Goal: Task Accomplishment & Management: Use online tool/utility

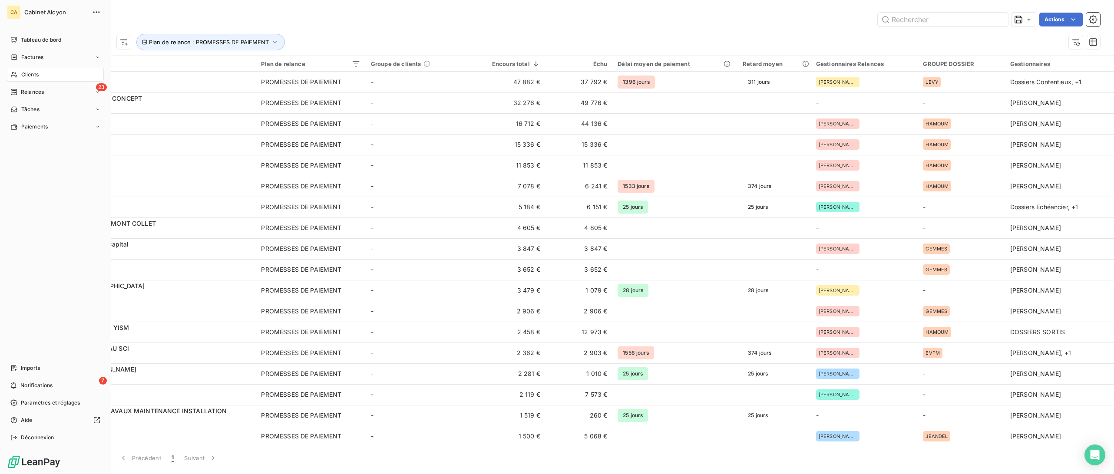
click at [18, 70] on div "Clients" at bounding box center [55, 75] width 97 height 14
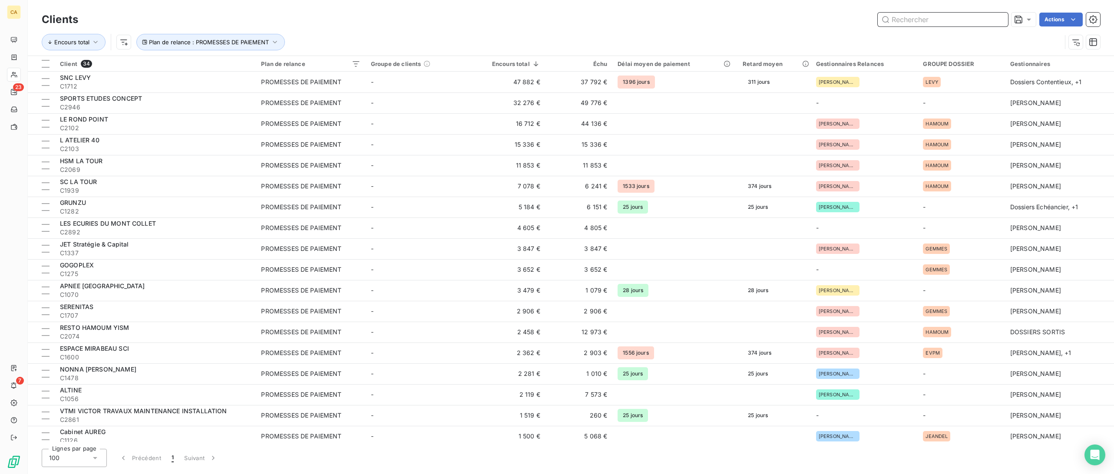
click at [942, 20] on input "text" at bounding box center [943, 20] width 130 height 14
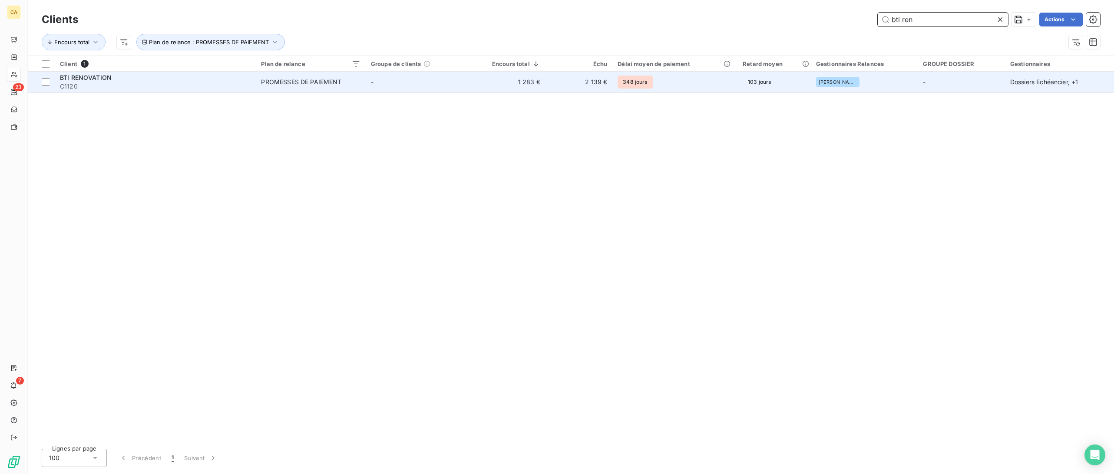
type input "bti ren"
click at [77, 73] on div "BTI RENOVATION" at bounding box center [155, 77] width 191 height 9
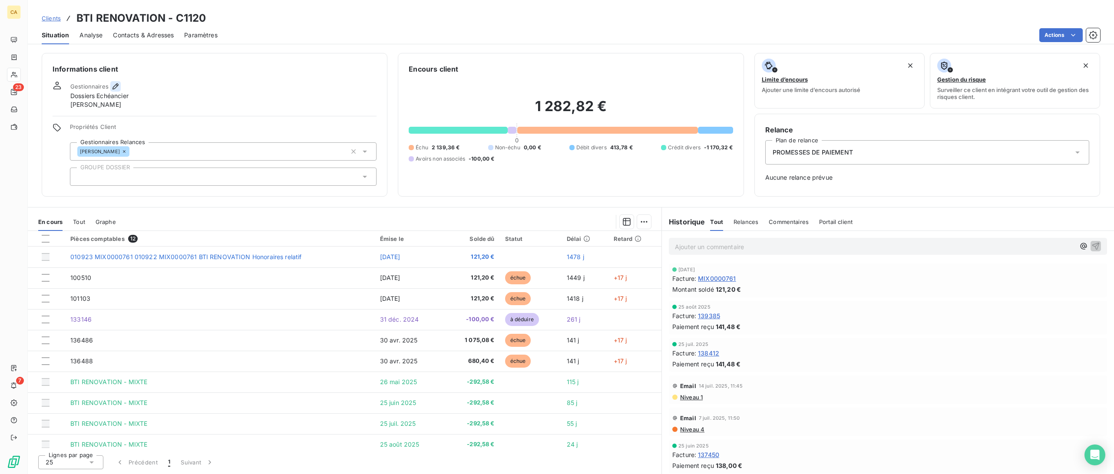
click at [113, 84] on icon "button" at bounding box center [115, 86] width 9 height 9
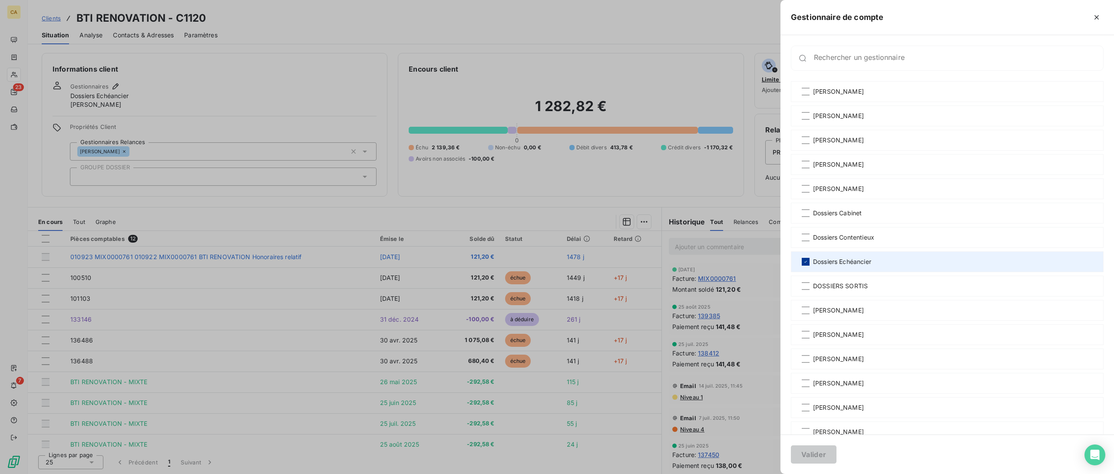
click at [806, 261] on icon at bounding box center [805, 261] width 5 height 5
click at [808, 454] on button "Valider" at bounding box center [814, 455] width 46 height 18
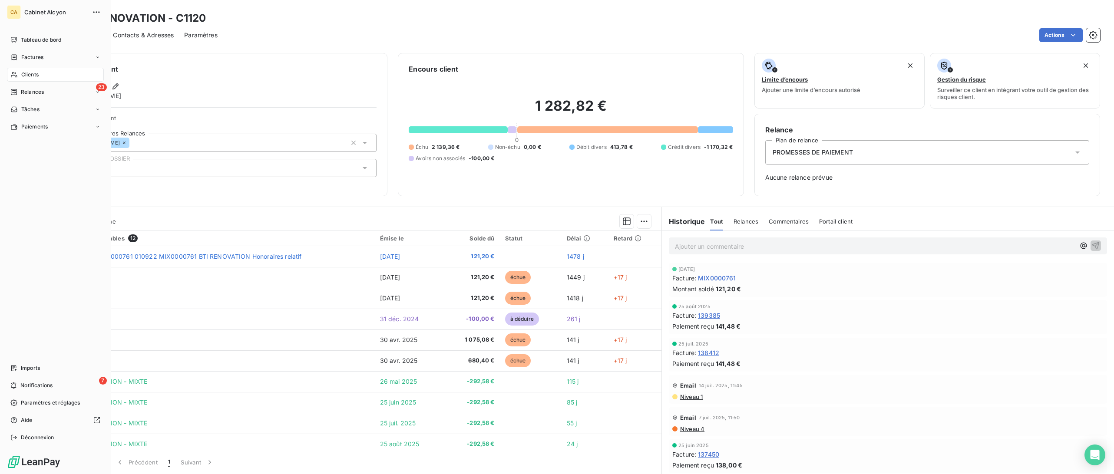
click at [31, 74] on span "Clients" at bounding box center [29, 75] width 17 height 8
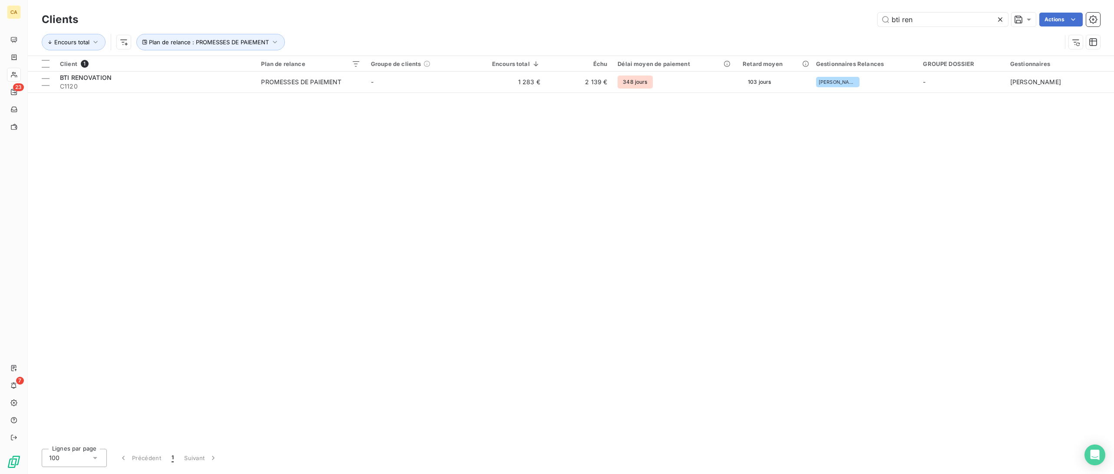
drag, startPoint x: 930, startPoint y: 20, endPoint x: 846, endPoint y: 10, distance: 84.8
click at [846, 10] on div "Clients bti ren Actions" at bounding box center [571, 19] width 1058 height 18
drag, startPoint x: 940, startPoint y: 22, endPoint x: 830, endPoint y: 18, distance: 110.8
click at [832, 20] on div "broadcas Actions" at bounding box center [595, 20] width 1012 height 14
type input "[PERSON_NAME]"
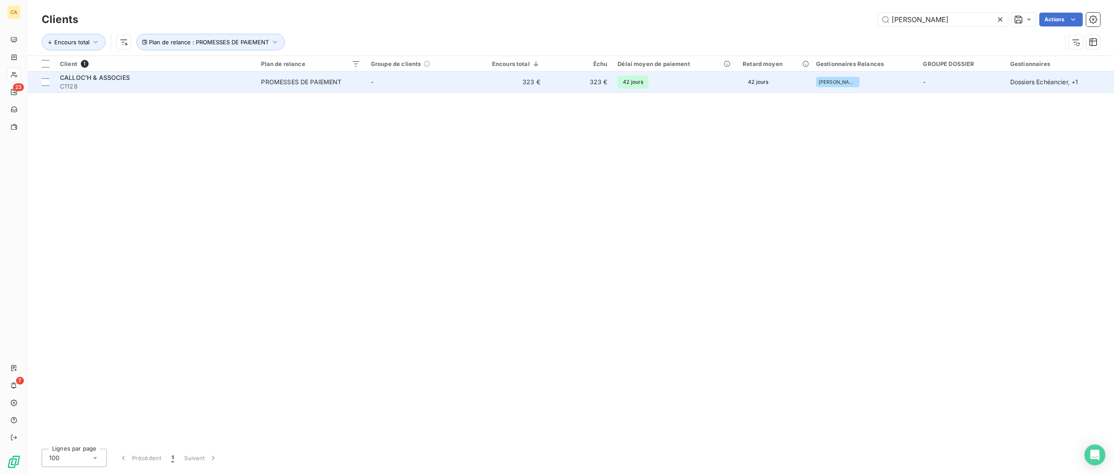
click at [83, 78] on span "CALLOC'H & ASSOCIES" at bounding box center [95, 77] width 70 height 7
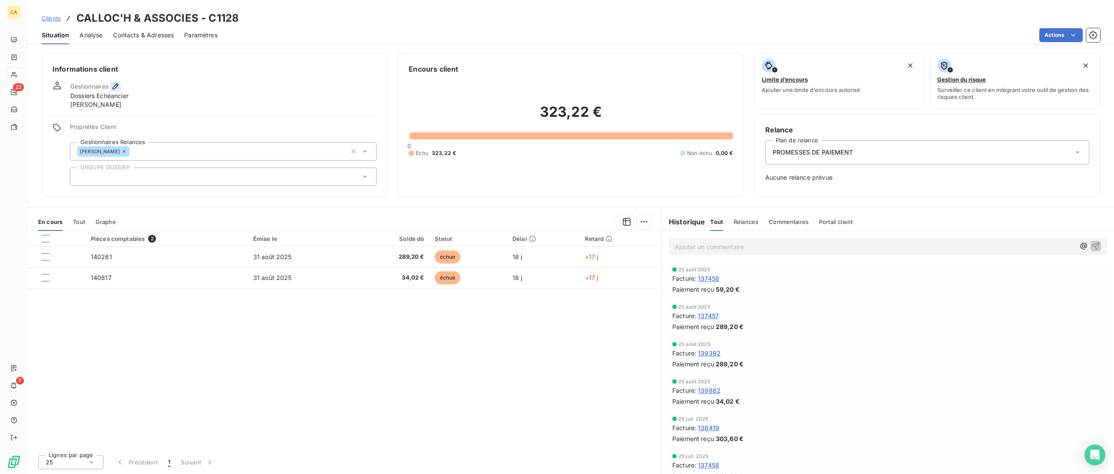
click at [114, 85] on icon "button" at bounding box center [115, 86] width 6 height 6
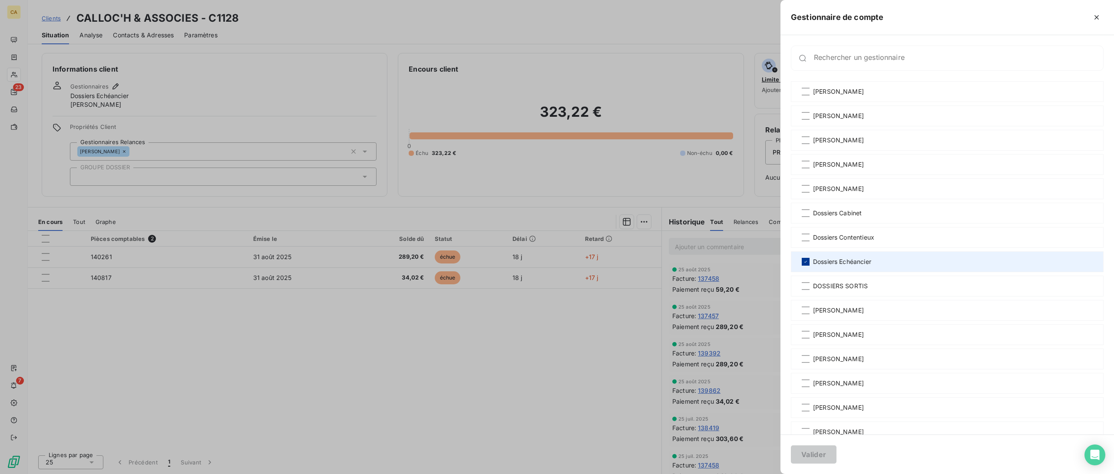
click at [808, 264] on icon at bounding box center [805, 261] width 5 height 5
click at [813, 453] on button "Valider" at bounding box center [814, 455] width 46 height 18
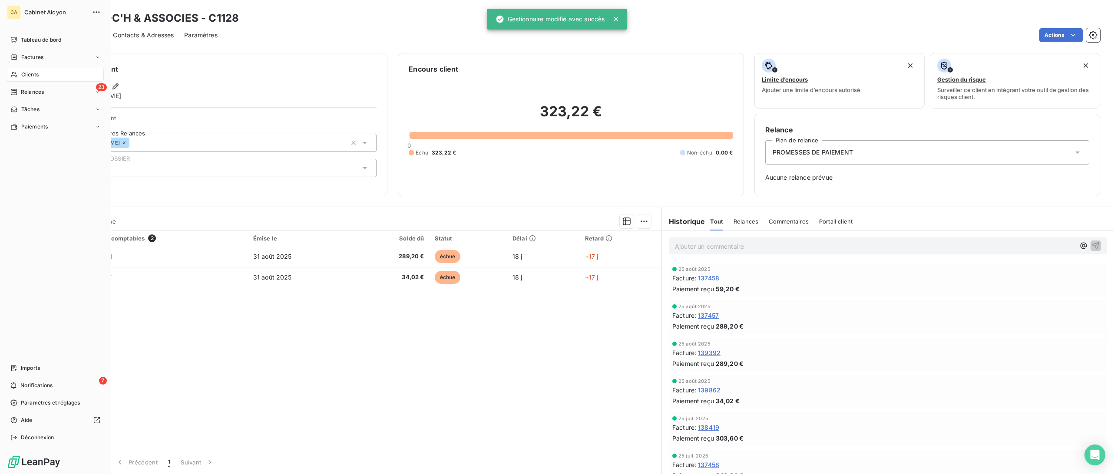
click at [27, 73] on span "Clients" at bounding box center [29, 75] width 17 height 8
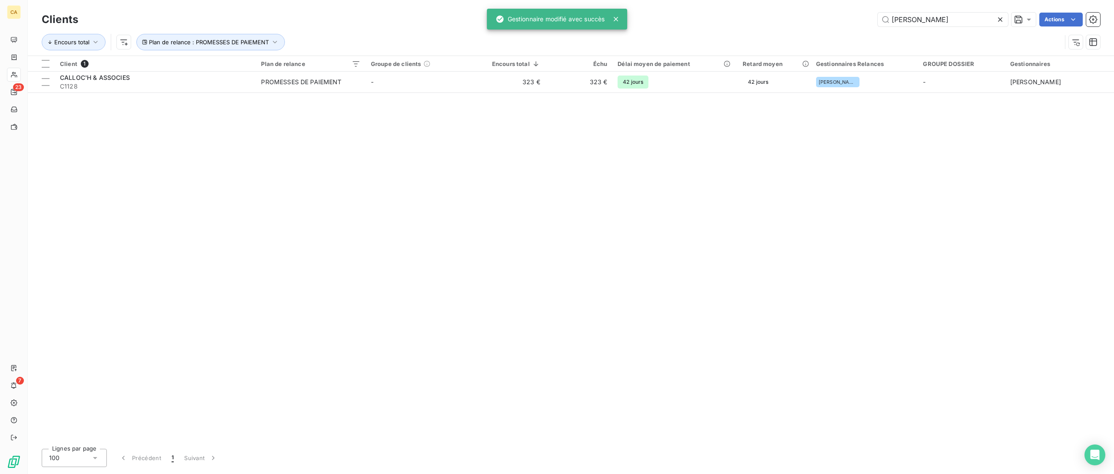
drag, startPoint x: 920, startPoint y: 21, endPoint x: 863, endPoint y: 24, distance: 57.4
click at [863, 24] on div "[PERSON_NAME] Actions" at bounding box center [595, 20] width 1012 height 14
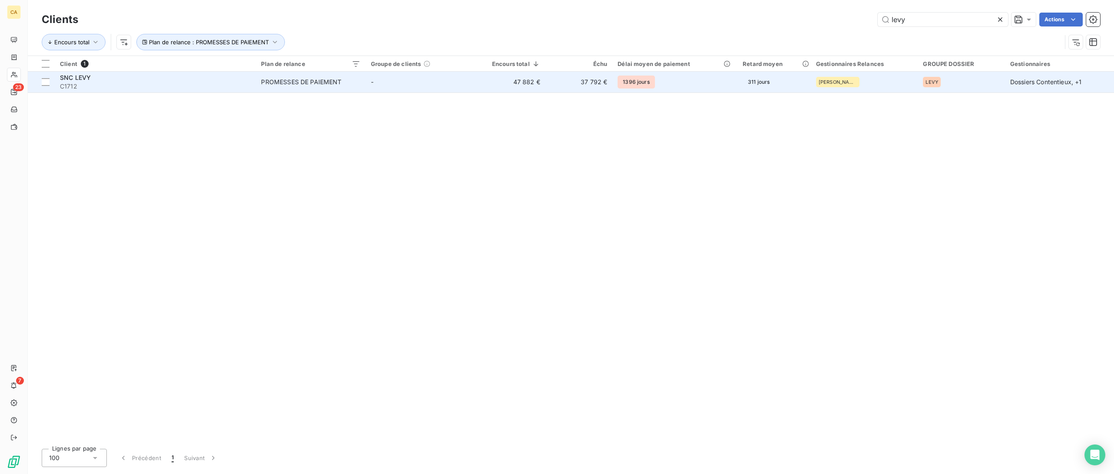
type input "levy"
click at [75, 76] on span "SNC LEVY" at bounding box center [75, 77] width 31 height 7
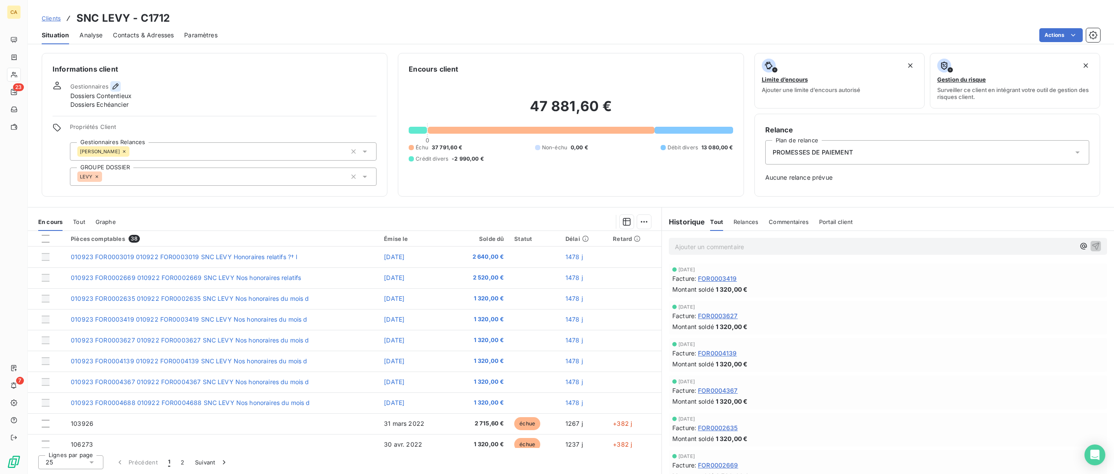
click at [119, 85] on button "button" at bounding box center [115, 86] width 10 height 10
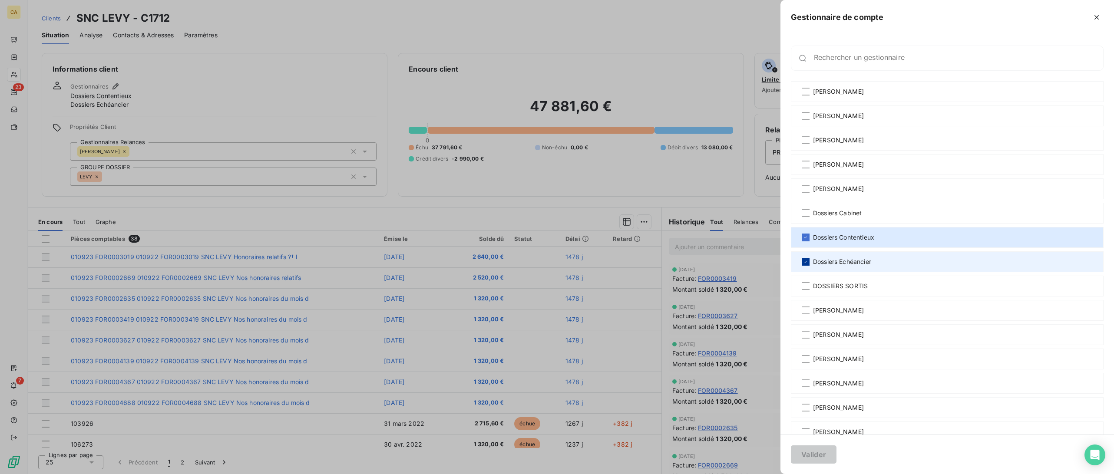
click at [806, 261] on icon at bounding box center [805, 261] width 5 height 5
click at [816, 455] on button "Valider" at bounding box center [814, 455] width 46 height 18
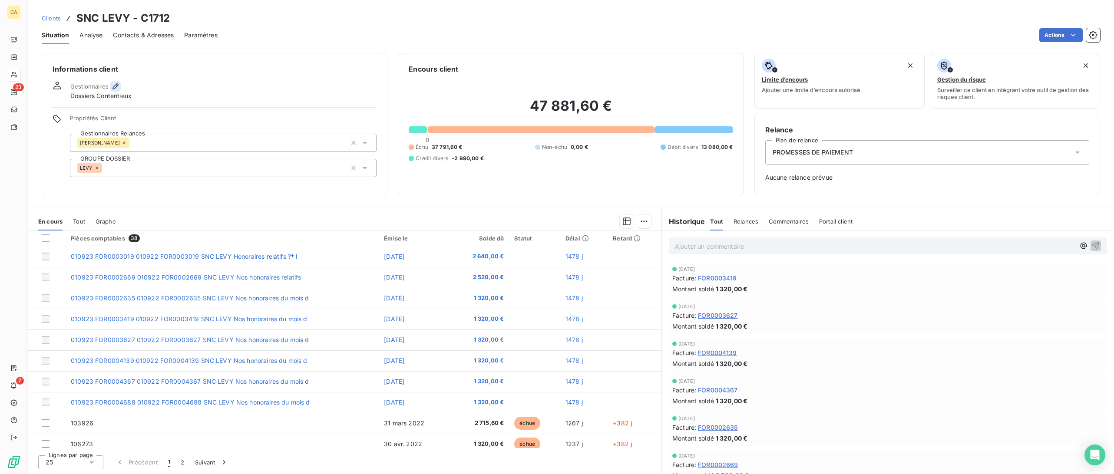
click at [113, 87] on icon "button" at bounding box center [115, 86] width 6 height 6
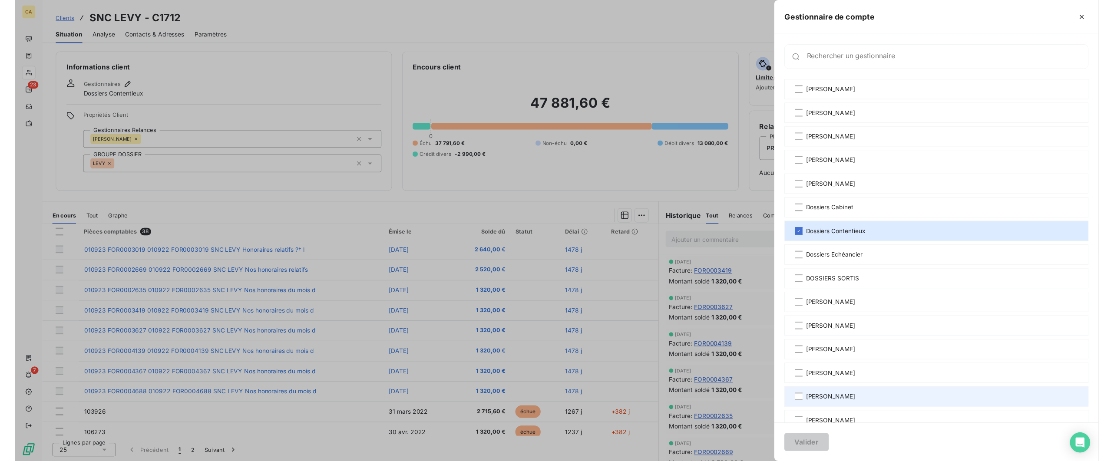
scroll to position [188, 0]
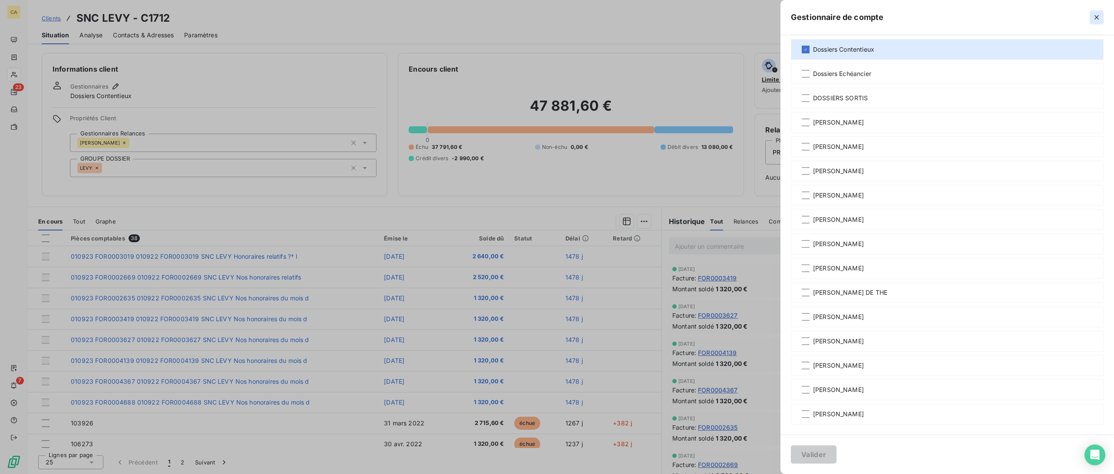
click at [1095, 19] on icon "button" at bounding box center [1096, 17] width 9 height 9
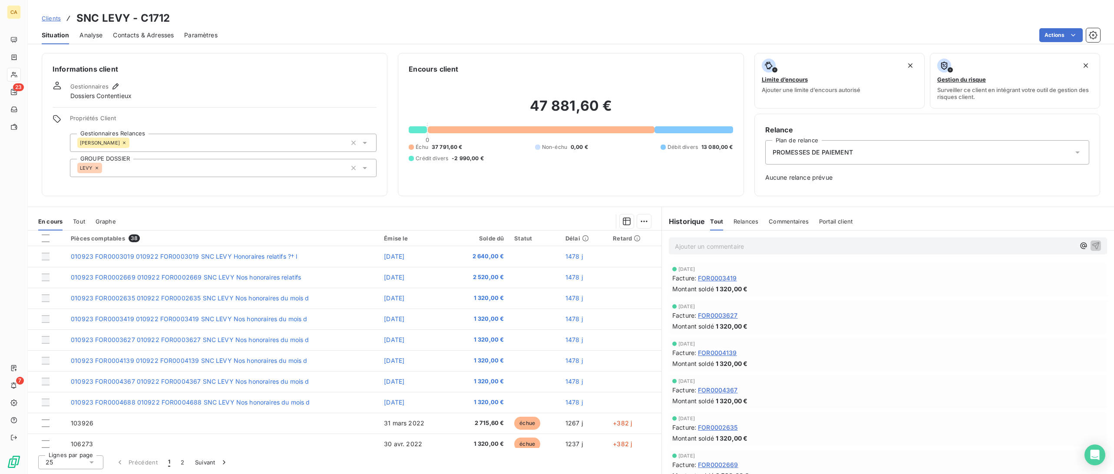
click at [47, 18] on span "Clients" at bounding box center [51, 18] width 19 height 7
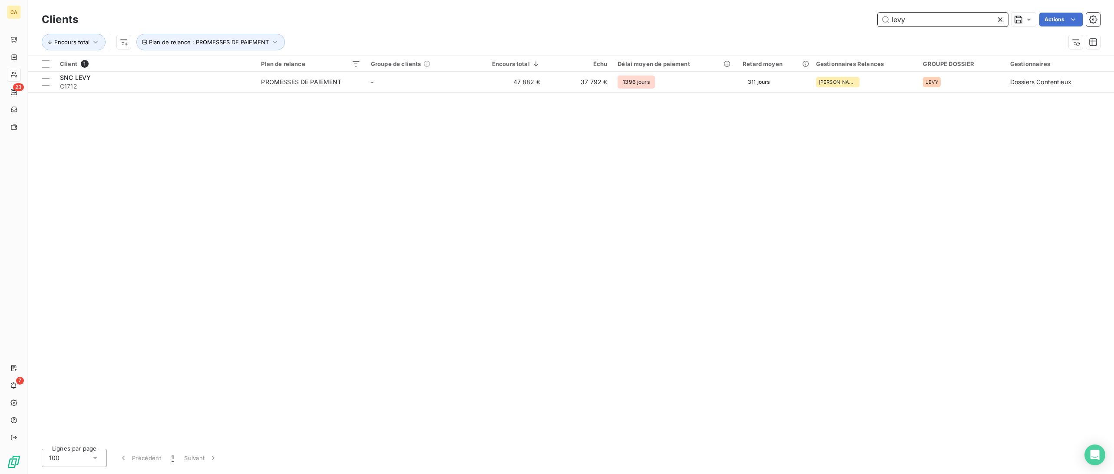
drag, startPoint x: 925, startPoint y: 18, endPoint x: 866, endPoint y: 20, distance: 58.6
click at [866, 20] on div "levy Actions" at bounding box center [595, 20] width 1012 height 14
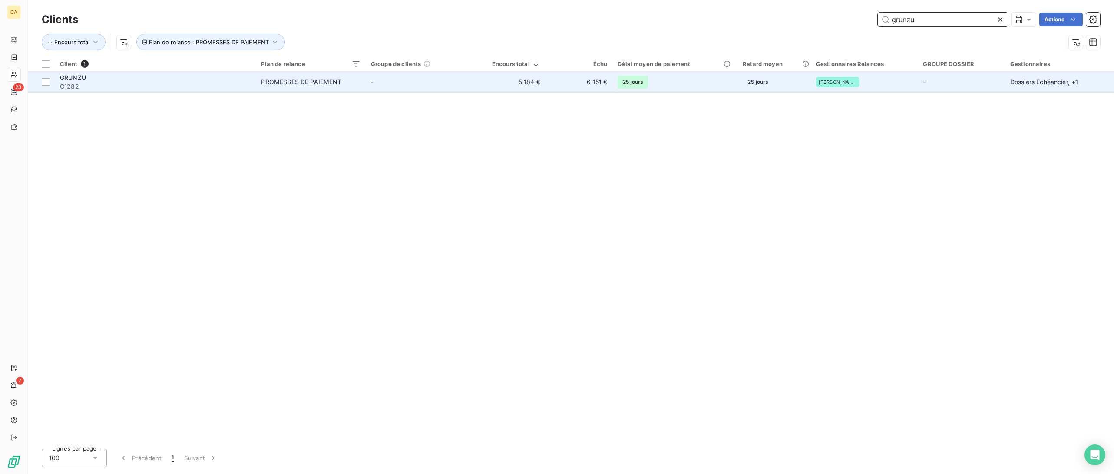
type input "grunzu"
click at [79, 79] on span "GRUNZU" at bounding box center [73, 77] width 26 height 7
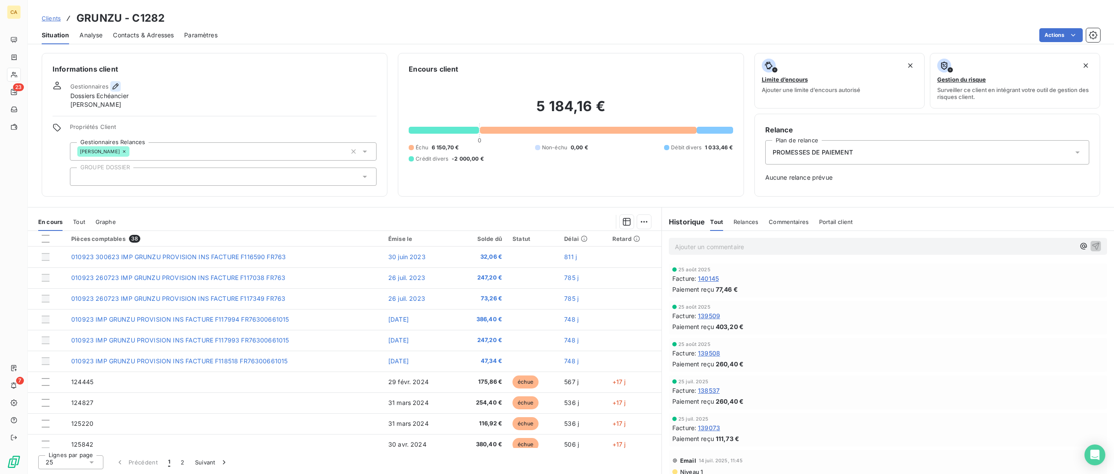
click at [112, 86] on icon "button" at bounding box center [115, 86] width 9 height 9
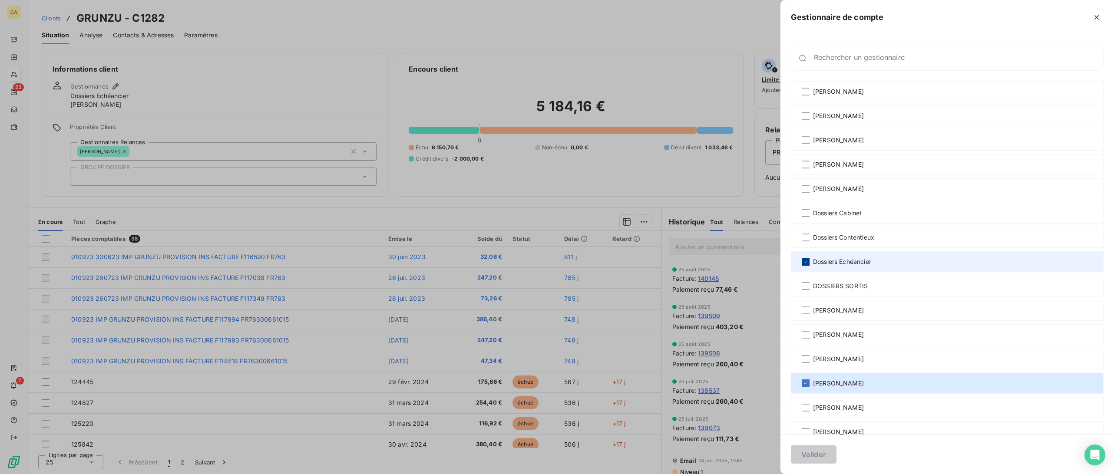
click at [803, 263] on icon at bounding box center [805, 261] width 5 height 5
click at [805, 456] on button "Valider" at bounding box center [814, 455] width 46 height 18
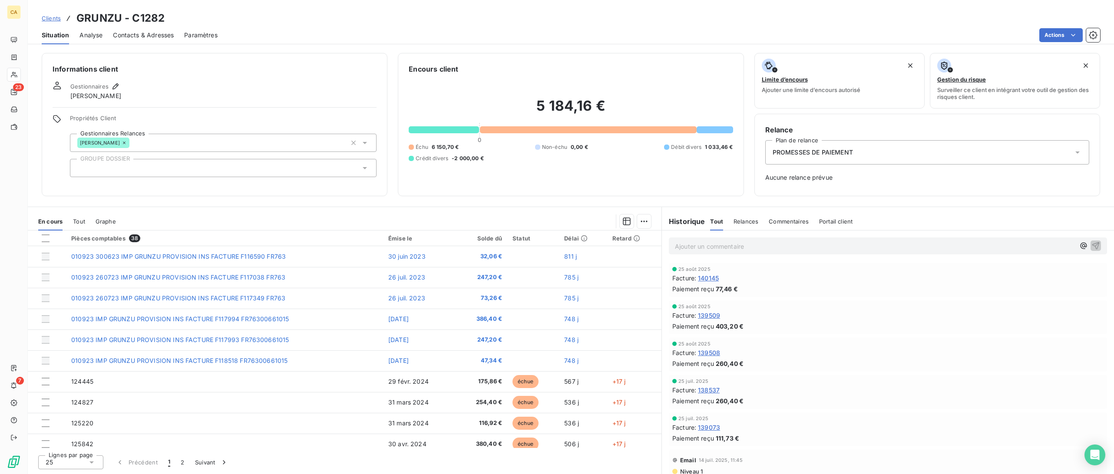
click at [54, 16] on span "Clients" at bounding box center [51, 18] width 19 height 7
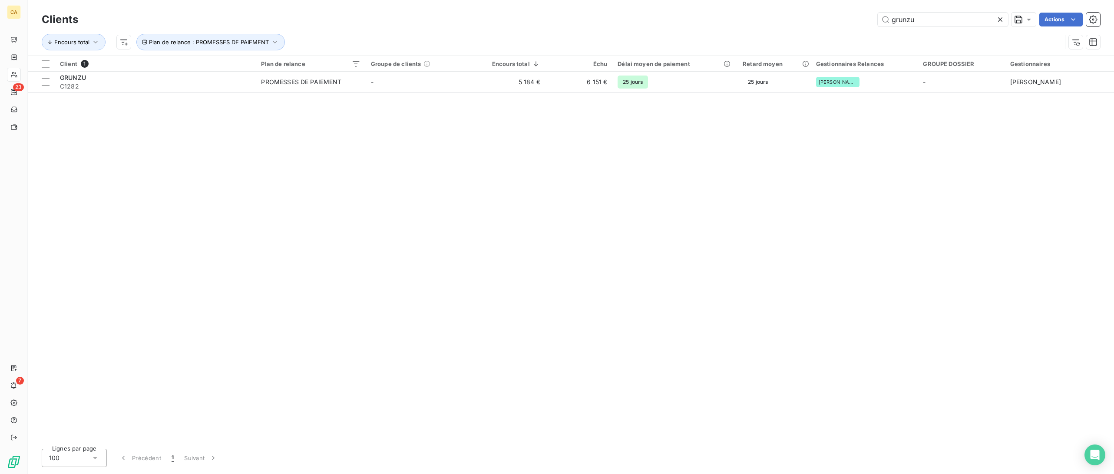
drag, startPoint x: 923, startPoint y: 22, endPoint x: 807, endPoint y: 13, distance: 117.2
click at [807, 13] on div "grunzu Actions" at bounding box center [595, 20] width 1012 height 14
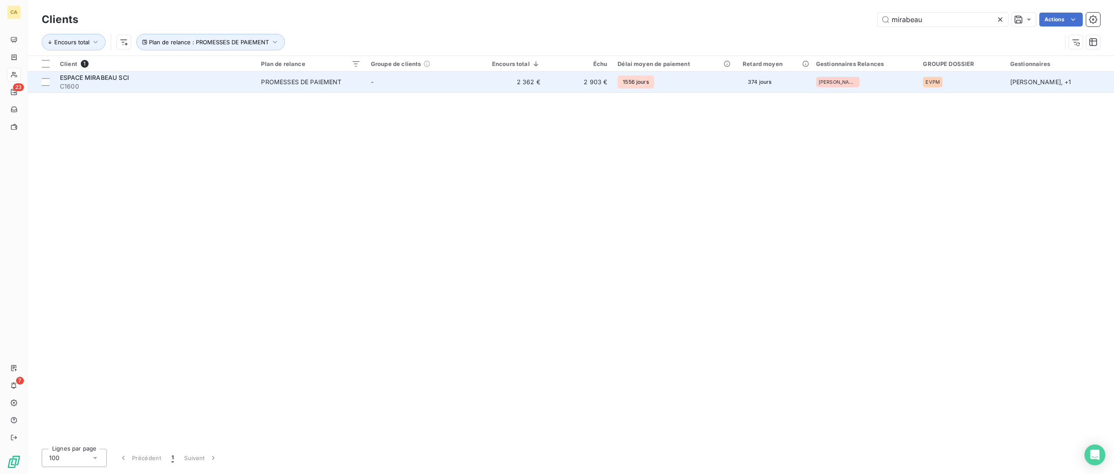
type input "mirabeau"
click at [104, 75] on span "ESPACE MIRABEAU SCI" at bounding box center [94, 77] width 69 height 7
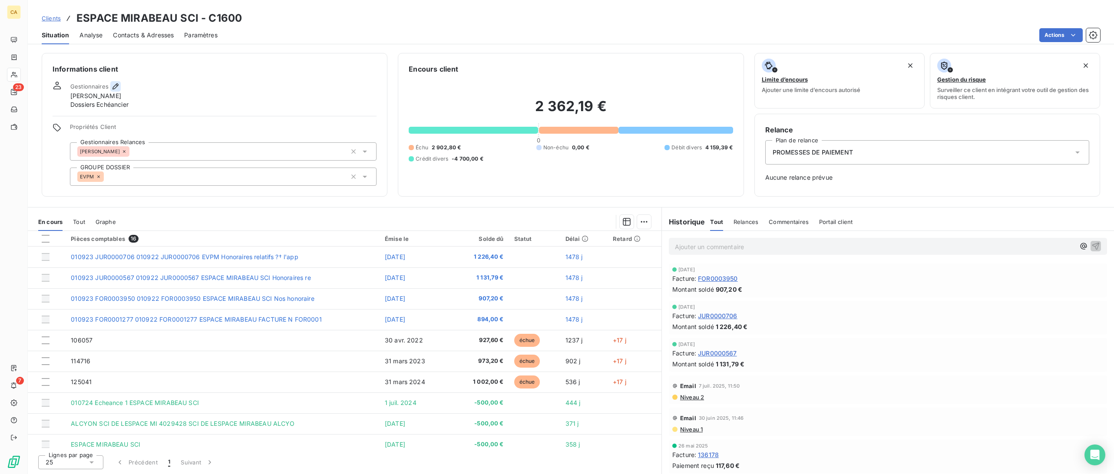
click at [112, 86] on icon "button" at bounding box center [115, 86] width 9 height 9
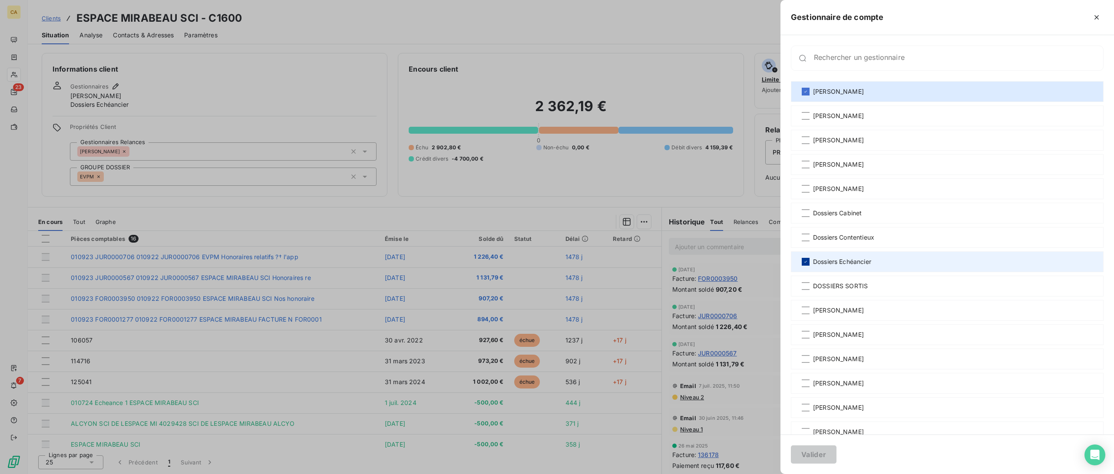
click at [803, 261] on icon at bounding box center [805, 261] width 5 height 5
click at [813, 452] on button "Valider" at bounding box center [814, 455] width 46 height 18
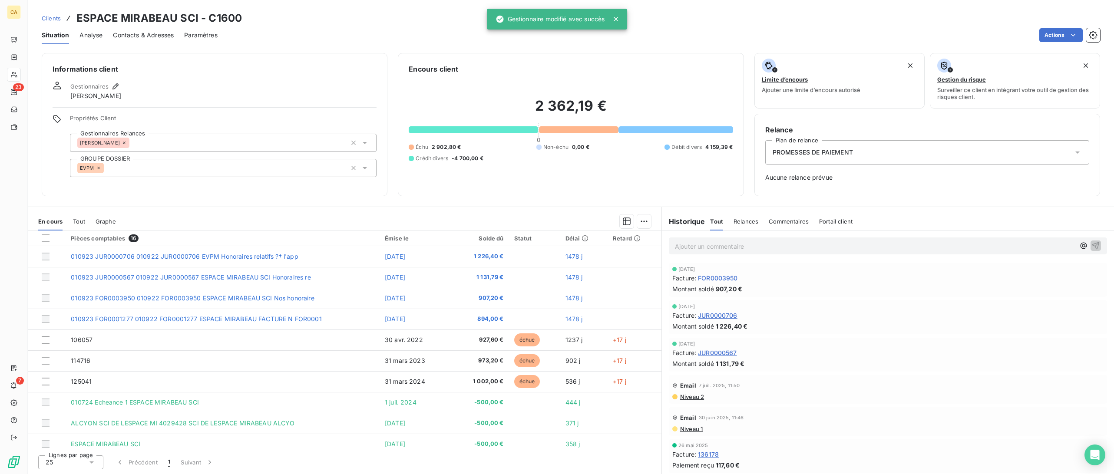
click at [56, 20] on span "Clients" at bounding box center [51, 18] width 19 height 7
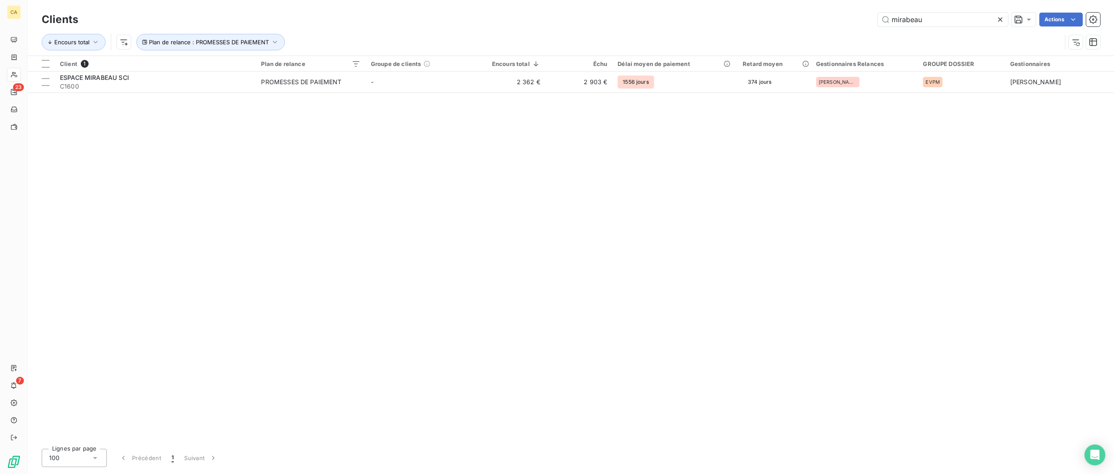
drag, startPoint x: 926, startPoint y: 17, endPoint x: 791, endPoint y: 17, distance: 134.6
click at [791, 17] on div "mirabeau Actions" at bounding box center [595, 20] width 1012 height 14
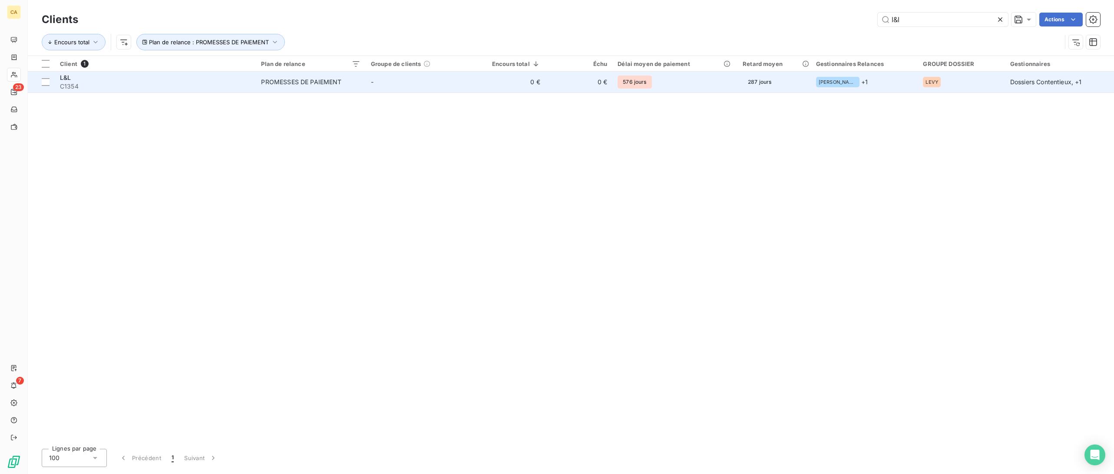
type input "l&l"
click at [70, 79] on span "L&L" at bounding box center [65, 77] width 11 height 7
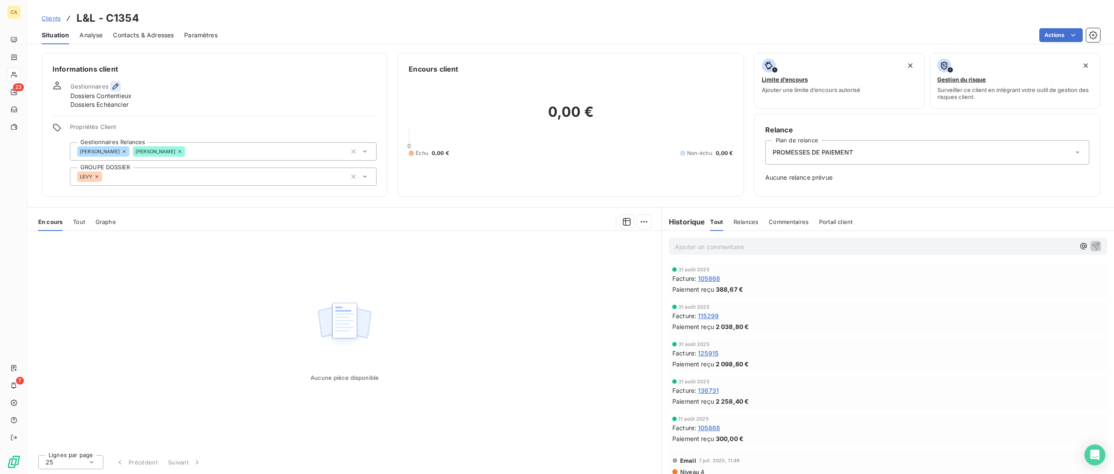
click at [111, 83] on icon "button" at bounding box center [115, 86] width 9 height 9
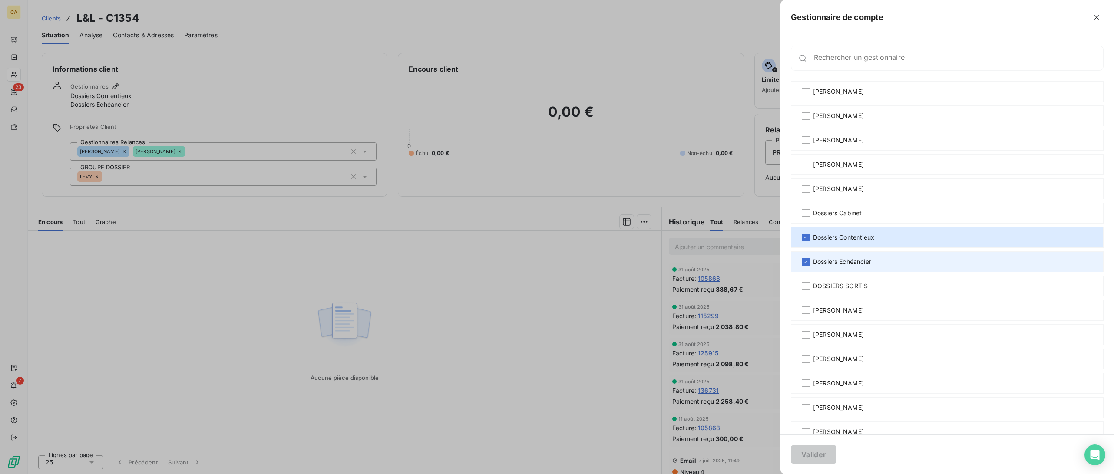
click at [810, 264] on div "Dossiers Echéancier" at bounding box center [947, 261] width 313 height 21
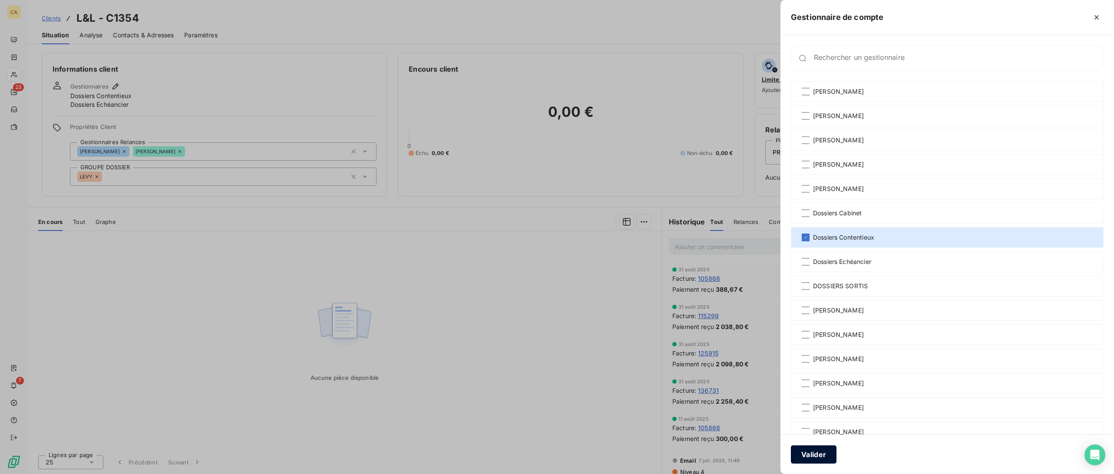
click at [806, 455] on button "Valider" at bounding box center [814, 455] width 46 height 18
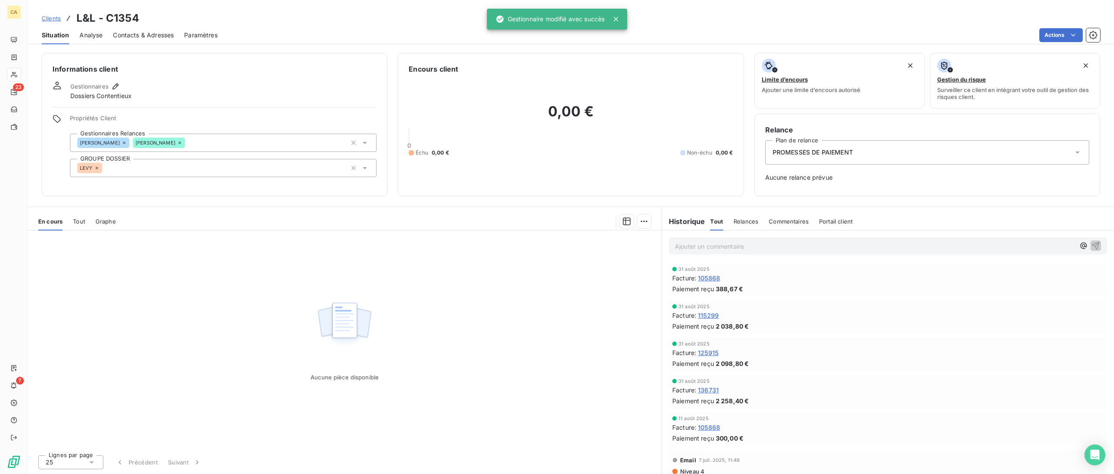
click at [53, 21] on span "Clients" at bounding box center [51, 18] width 19 height 7
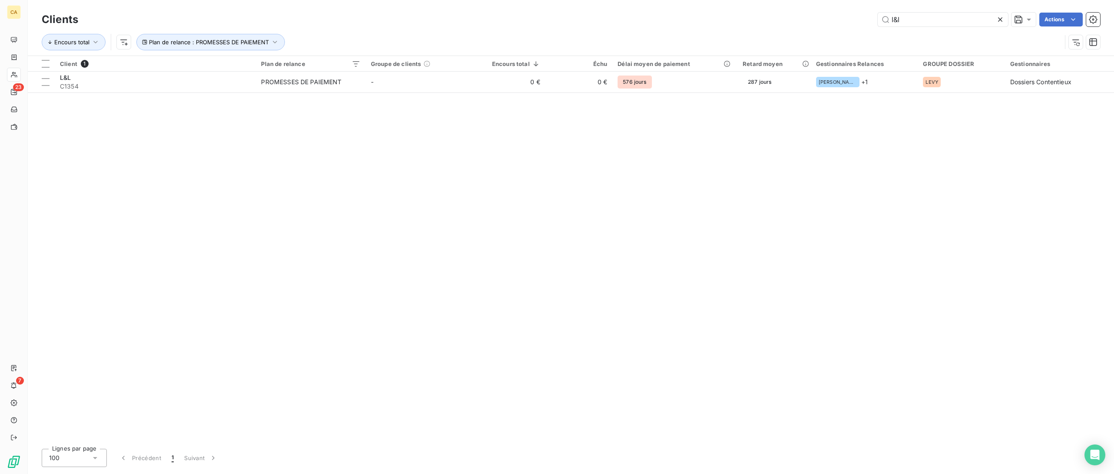
drag, startPoint x: 941, startPoint y: 17, endPoint x: 835, endPoint y: 29, distance: 106.2
click at [835, 29] on div "Clients l&l Actions Encours total Plan de relance : PROMESSES DE PAIEMENT" at bounding box center [571, 32] width 1058 height 45
type input "amethy"
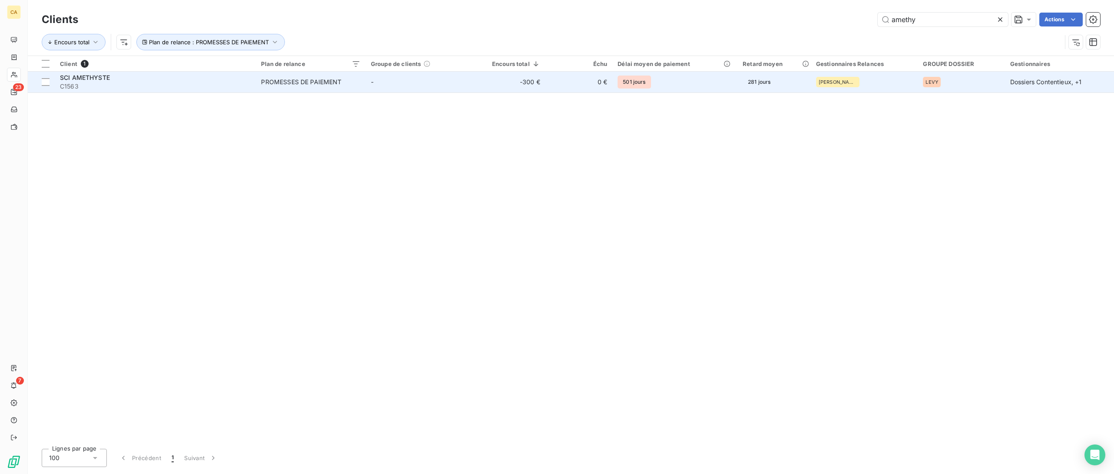
click at [90, 75] on span "SCI AMETHYSTE" at bounding box center [85, 77] width 50 height 7
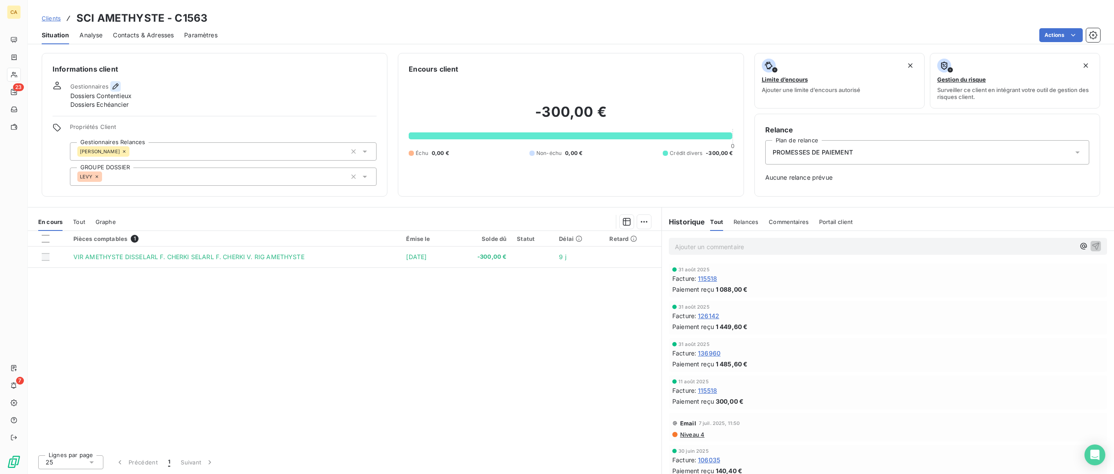
click at [115, 86] on icon "button" at bounding box center [115, 86] width 9 height 9
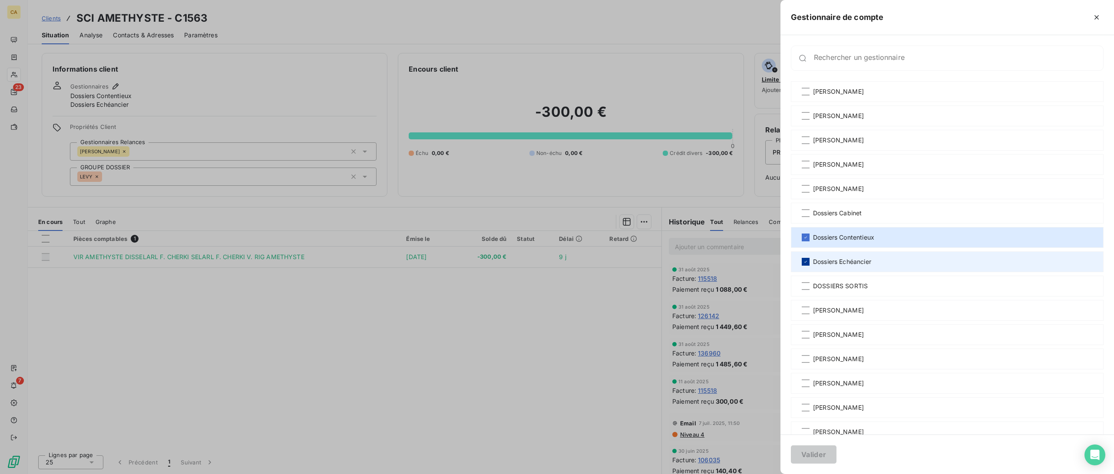
click at [805, 261] on icon at bounding box center [805, 261] width 5 height 5
click at [820, 453] on button "Valider" at bounding box center [814, 455] width 46 height 18
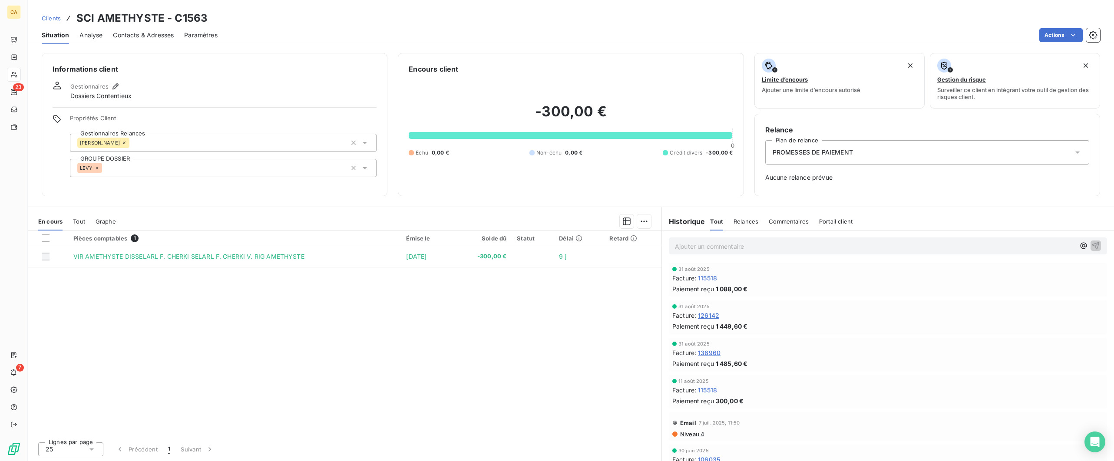
click at [49, 20] on span "Clients" at bounding box center [51, 18] width 19 height 7
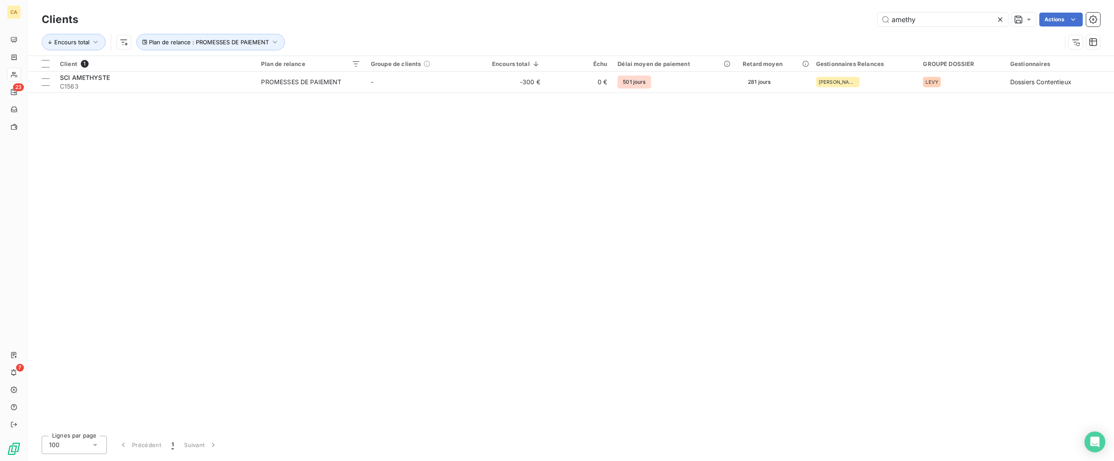
click at [999, 17] on icon at bounding box center [1000, 19] width 9 height 9
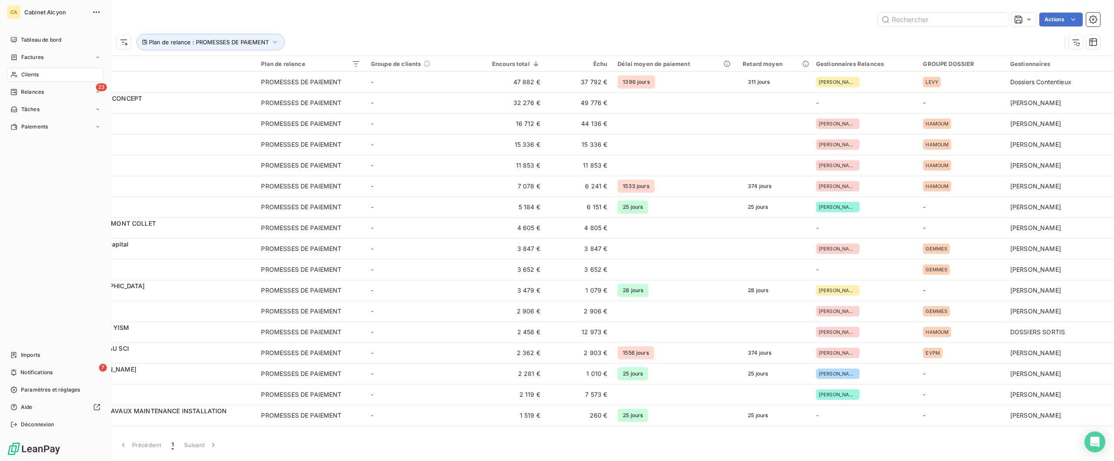
click at [34, 74] on span "Clients" at bounding box center [29, 75] width 17 height 8
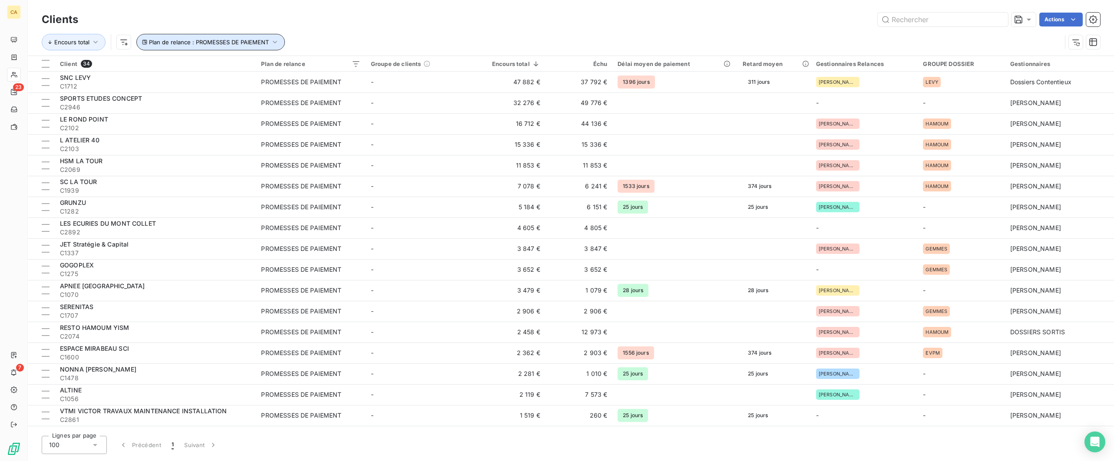
click at [276, 43] on icon "button" at bounding box center [275, 42] width 9 height 9
click at [175, 88] on span "Supprimer le filtre" at bounding box center [180, 88] width 50 height 9
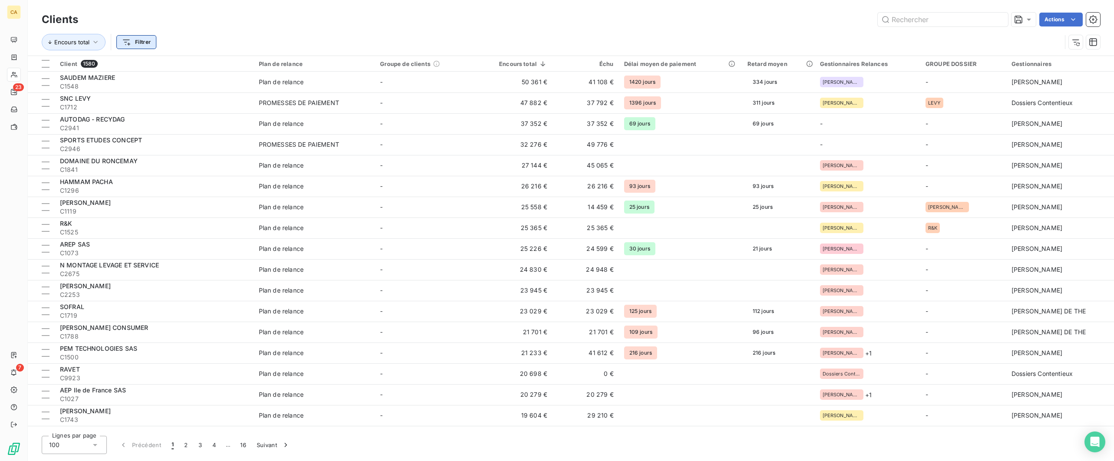
click at [148, 43] on html "CA 23 7 Clients Actions Encours total Filtrer Client 1580 Plan de relance Group…" at bounding box center [557, 230] width 1114 height 461
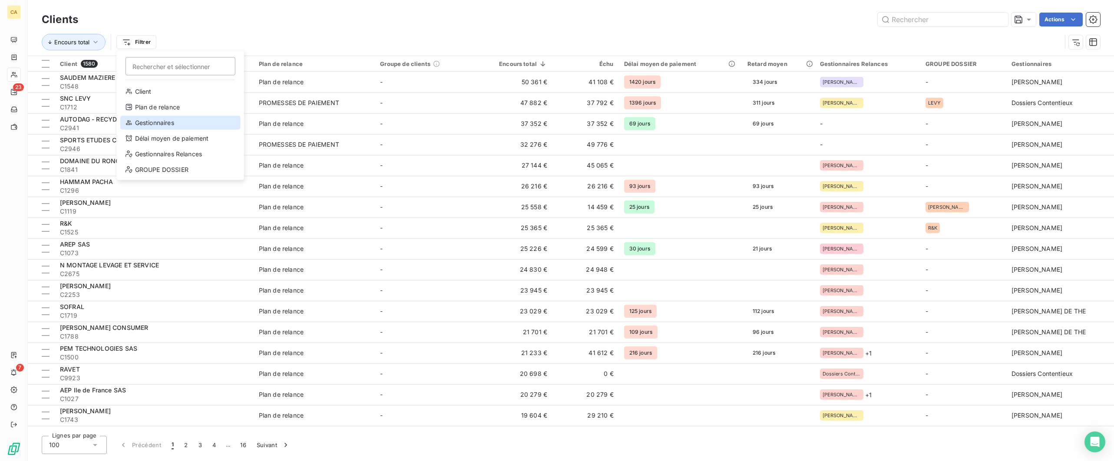
click at [148, 122] on div "Gestionnaires" at bounding box center [180, 123] width 120 height 14
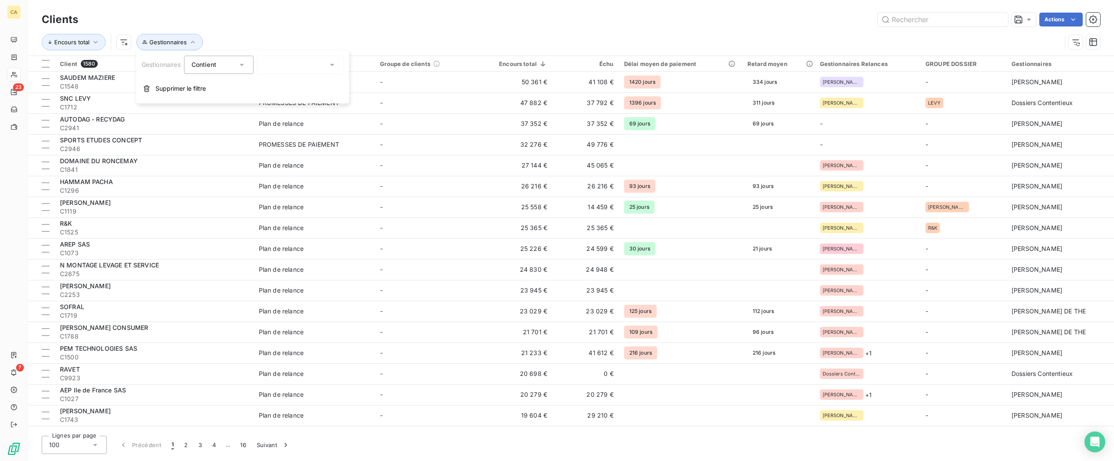
click at [283, 66] on div at bounding box center [300, 65] width 87 height 18
click at [272, 88] on div at bounding box center [268, 85] width 8 height 8
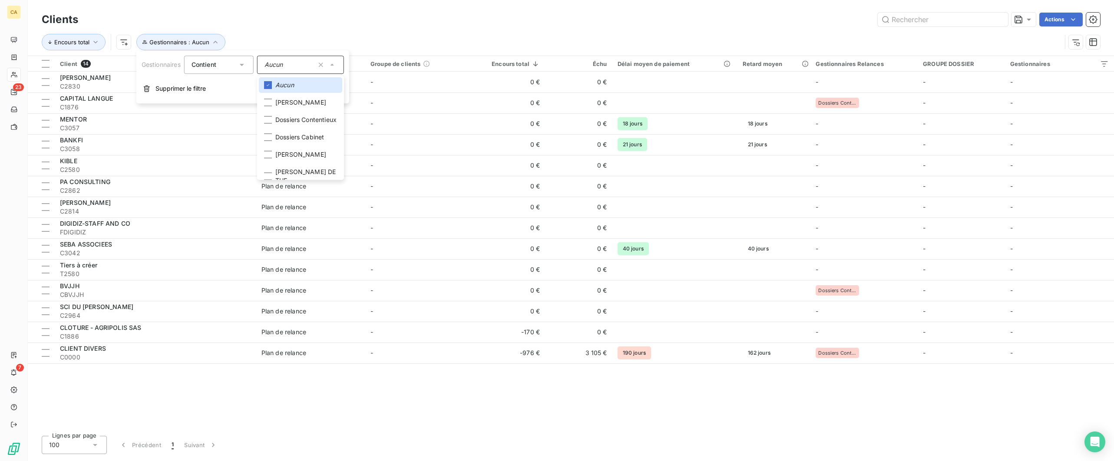
click at [598, 22] on div "Actions" at bounding box center [595, 20] width 1012 height 14
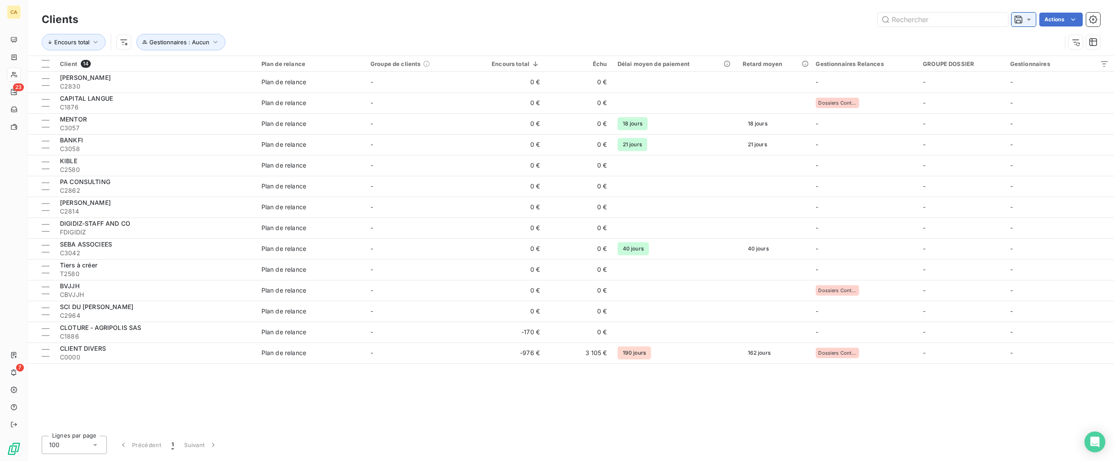
click at [1026, 17] on icon at bounding box center [1029, 19] width 9 height 9
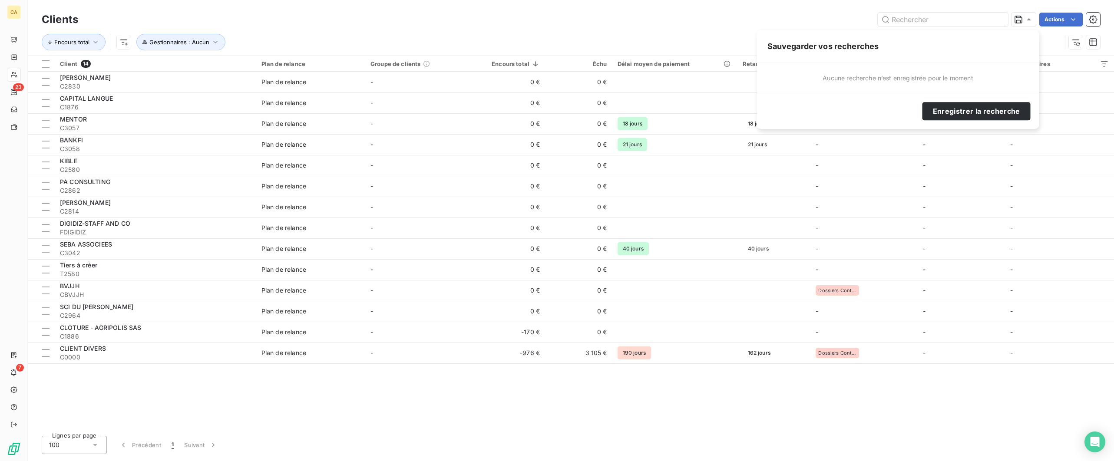
click at [689, 24] on div "Actions" at bounding box center [595, 20] width 1012 height 14
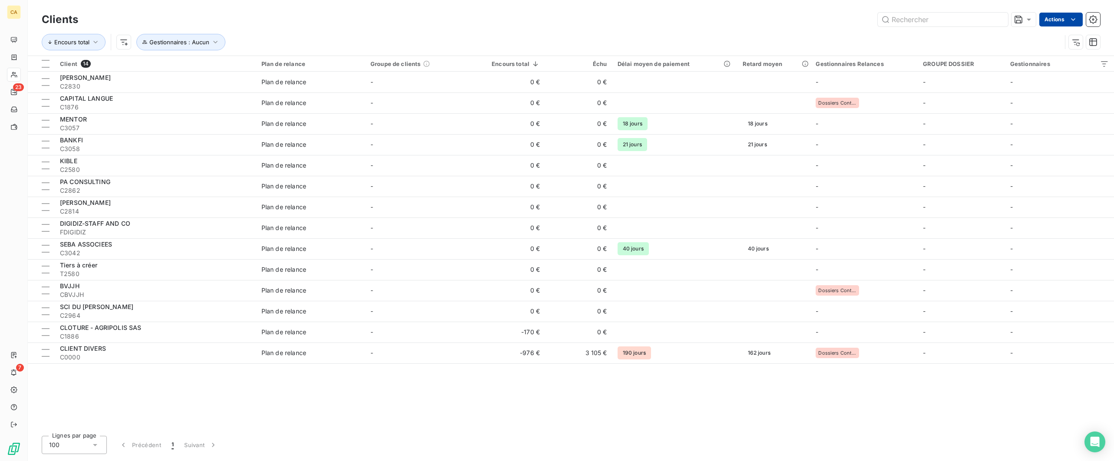
click at [1060, 20] on html "CA 23 7 Clients Actions Encours total Gestionnaires : Aucun Client 14 Plan de r…" at bounding box center [557, 230] width 1114 height 461
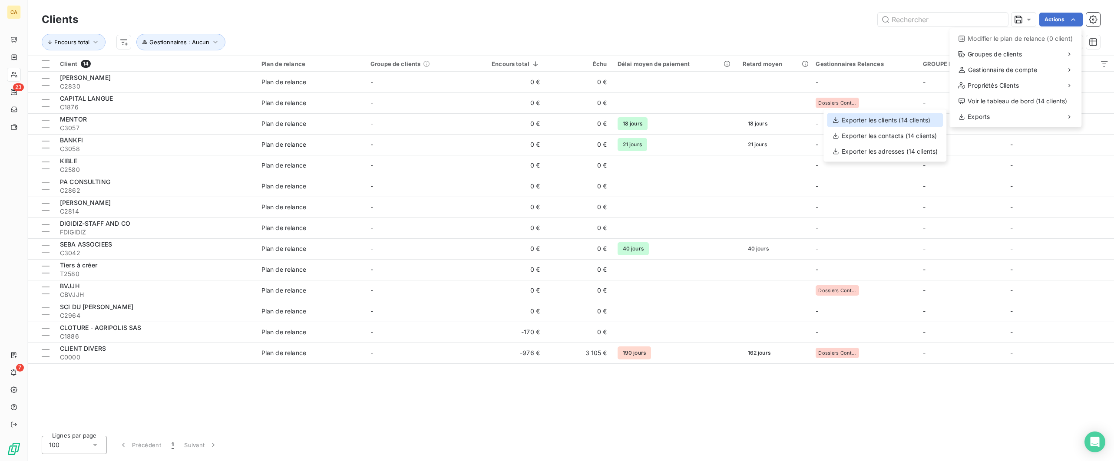
click at [919, 121] on div "Exporter les clients (14 clients)" at bounding box center [885, 120] width 116 height 14
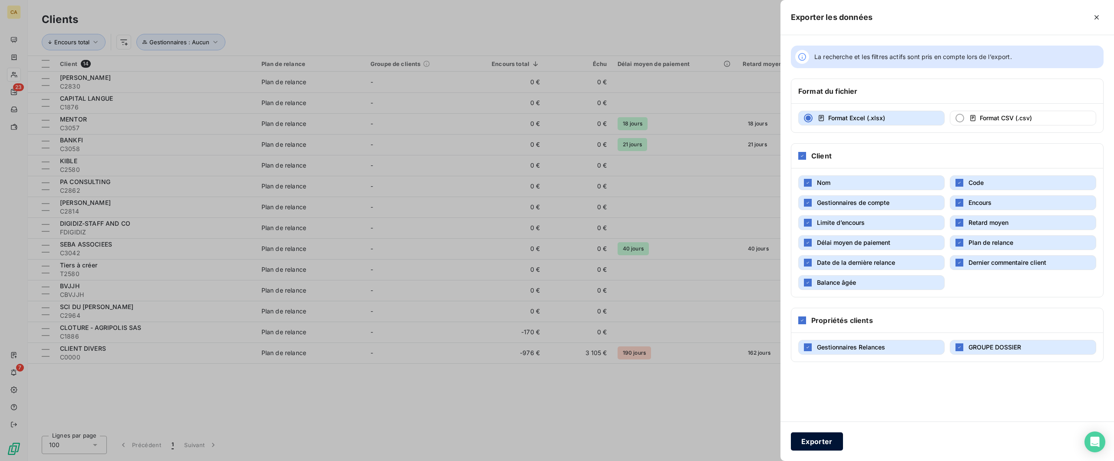
click at [820, 443] on button "Exporter" at bounding box center [817, 442] width 52 height 18
